Goal: Task Accomplishment & Management: Use online tool/utility

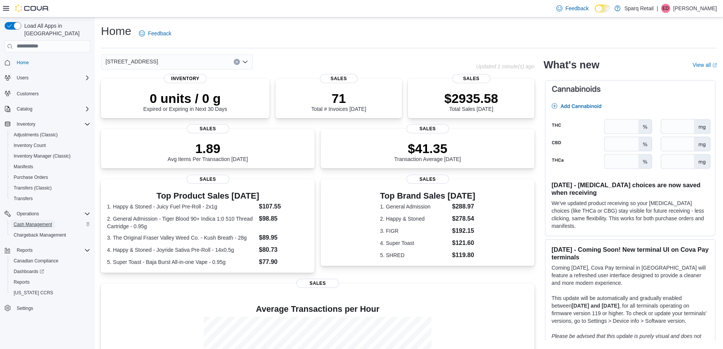
click at [46, 221] on span "Cash Management" at bounding box center [33, 224] width 38 height 6
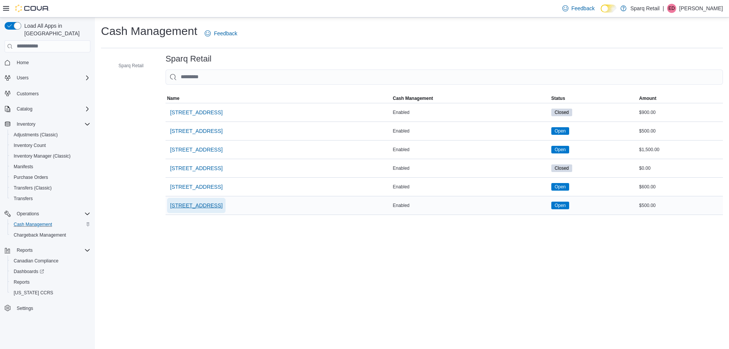
click at [210, 203] on span "[STREET_ADDRESS]" at bounding box center [196, 206] width 52 height 8
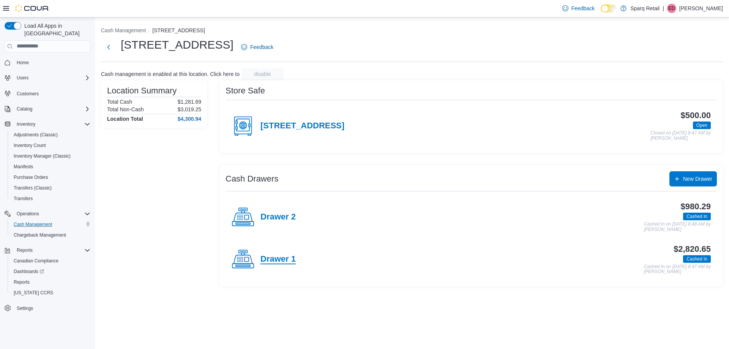
click at [283, 260] on h4 "Drawer 1" at bounding box center [277, 259] width 35 height 10
